Goal: Task Accomplishment & Management: Manage account settings

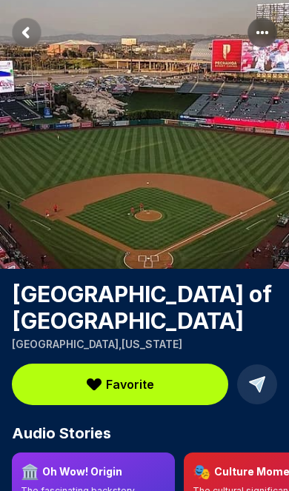
click at [28, 36] on icon "Return to previous page" at bounding box center [26, 32] width 4 height 8
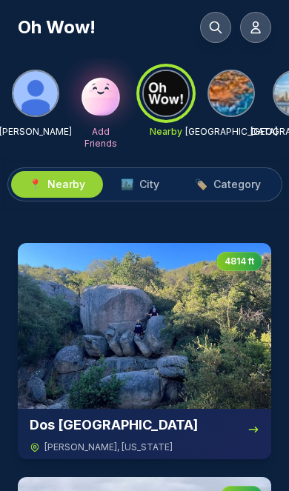
click at [252, 37] on button at bounding box center [255, 27] width 31 height 31
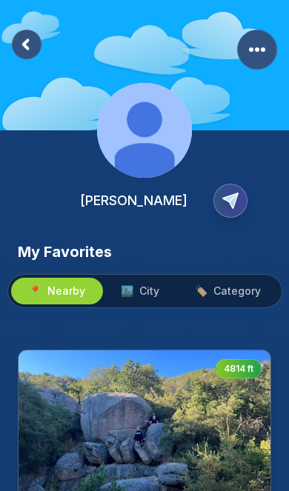
click at [251, 52] on circle "More Options" at bounding box center [251, 49] width 4 height 4
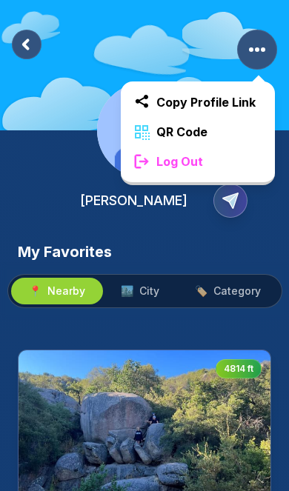
click at [232, 164] on div "Log Out" at bounding box center [198, 162] width 154 height 30
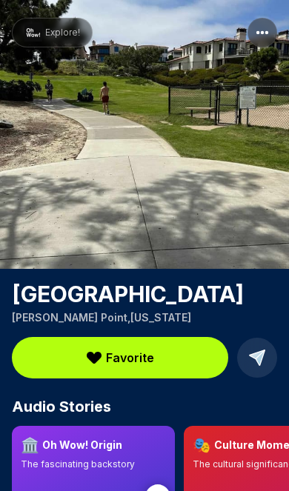
click at [56, 30] on span "Explore!" at bounding box center [62, 33] width 35 height 12
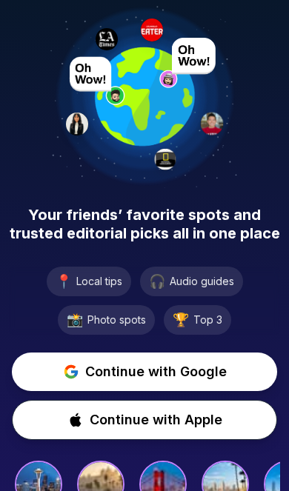
click at [171, 372] on span "Continue with Google" at bounding box center [155, 371] width 141 height 21
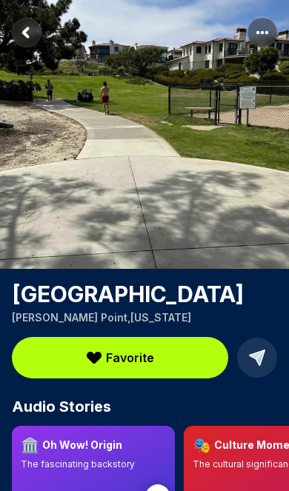
click at [24, 32] on icon "Return to previous page" at bounding box center [26, 32] width 4 height 8
